Goal: Task Accomplishment & Management: Use online tool/utility

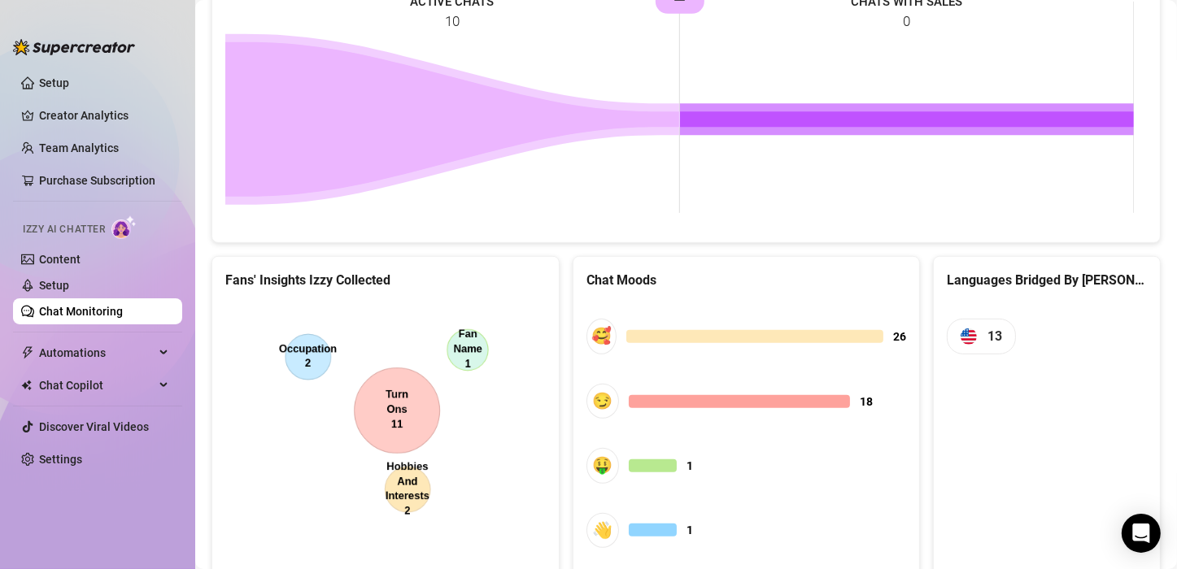
scroll to position [820, 0]
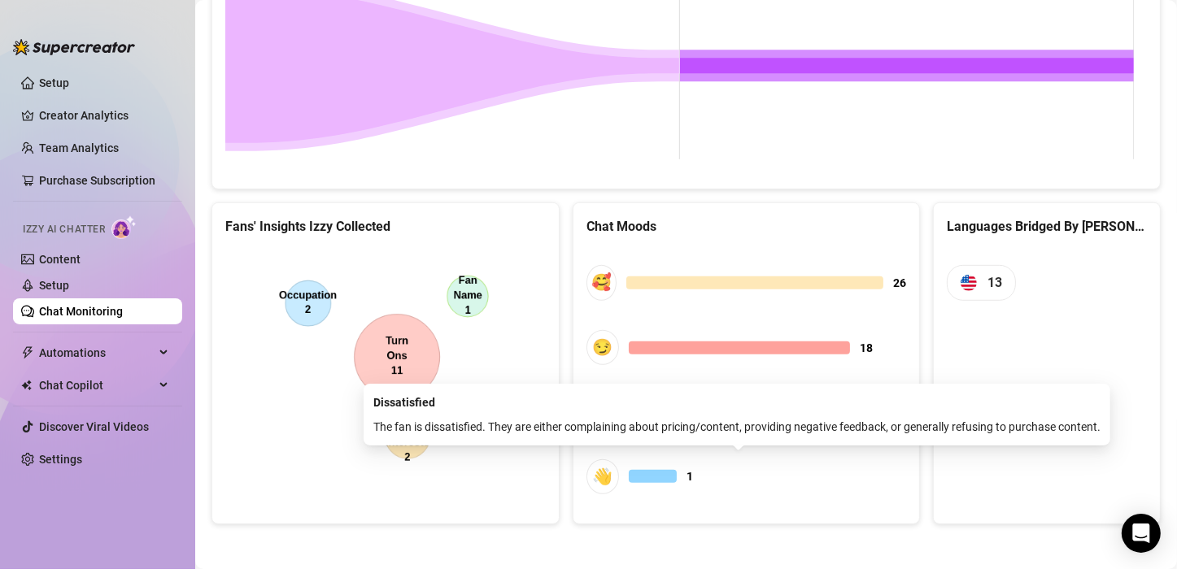
click at [657, 473] on div at bounding box center [653, 476] width 48 height 13
